Goal: Find specific page/section: Find specific page/section

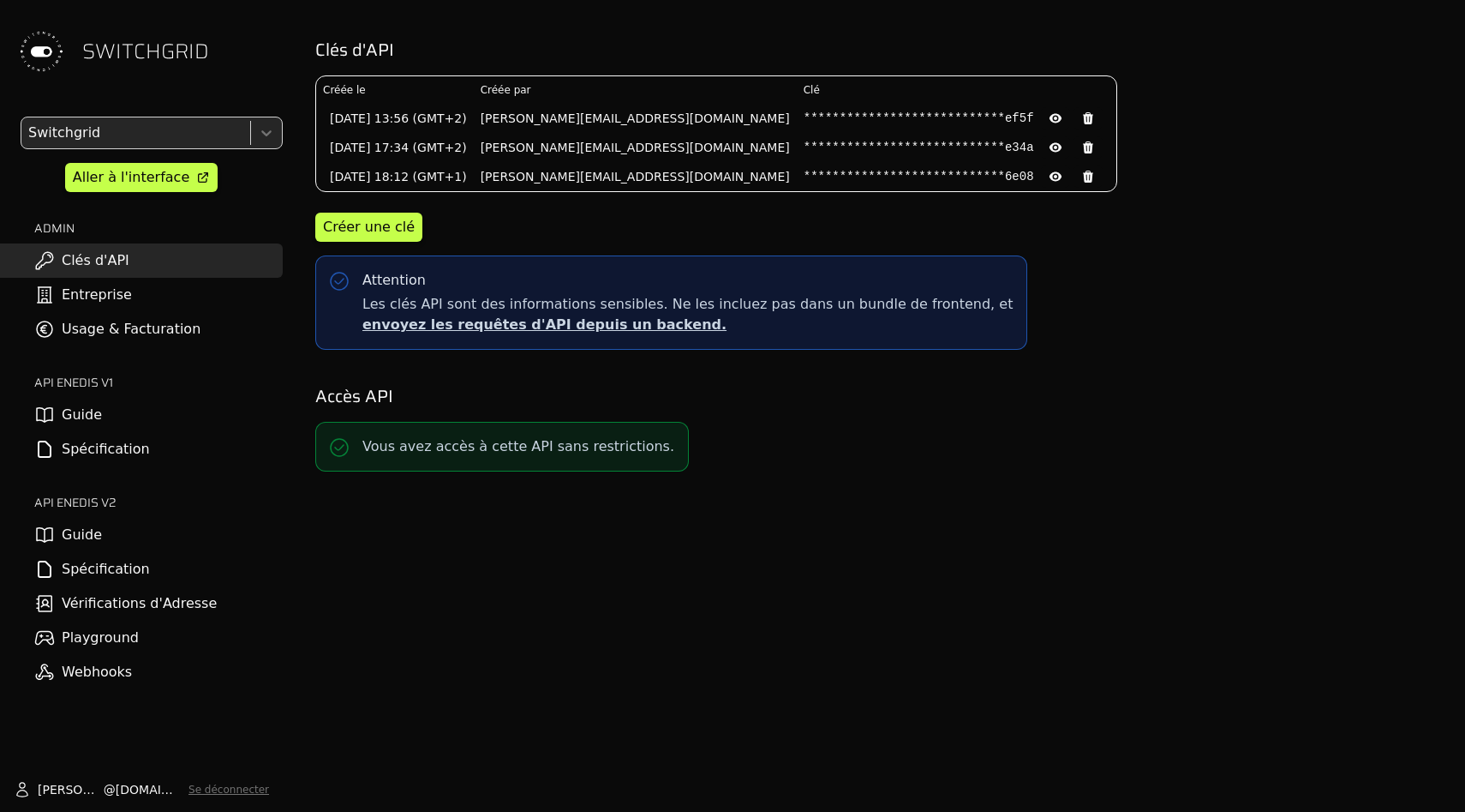
click at [154, 570] on link "Spécification" at bounding box center [141, 569] width 283 height 35
click at [634, 594] on div "**********" at bounding box center [878, 406] width 1174 height 812
click at [559, 594] on div "**********" at bounding box center [878, 406] width 1174 height 812
